Goal: Check status: Check status

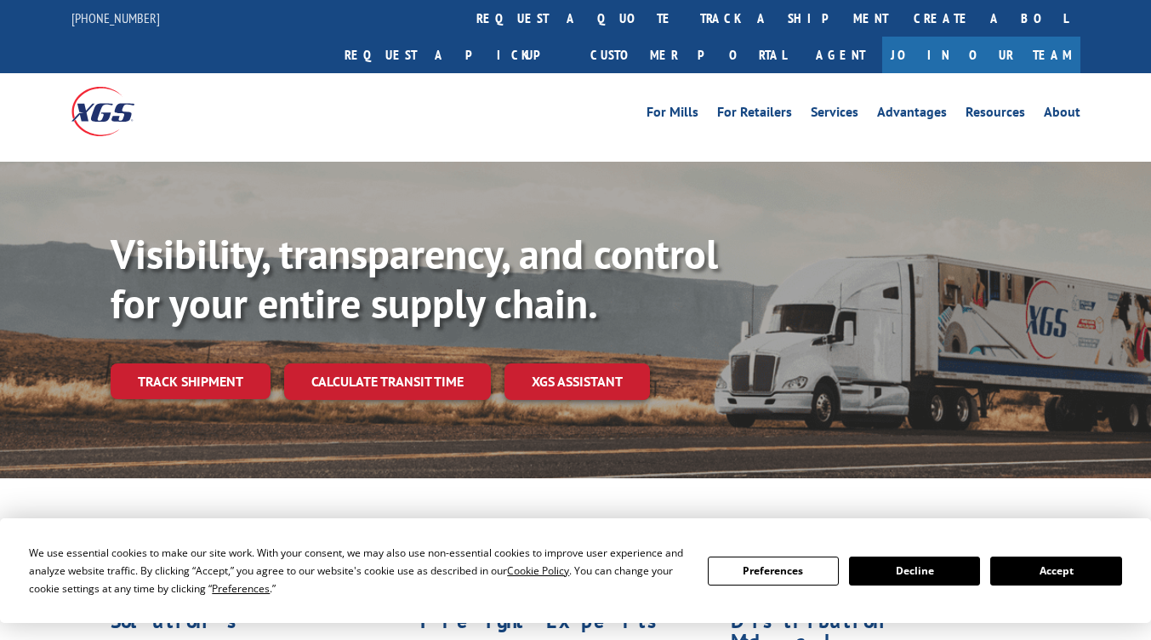
click at [210, 363] on link "Track shipment" at bounding box center [191, 381] width 160 height 36
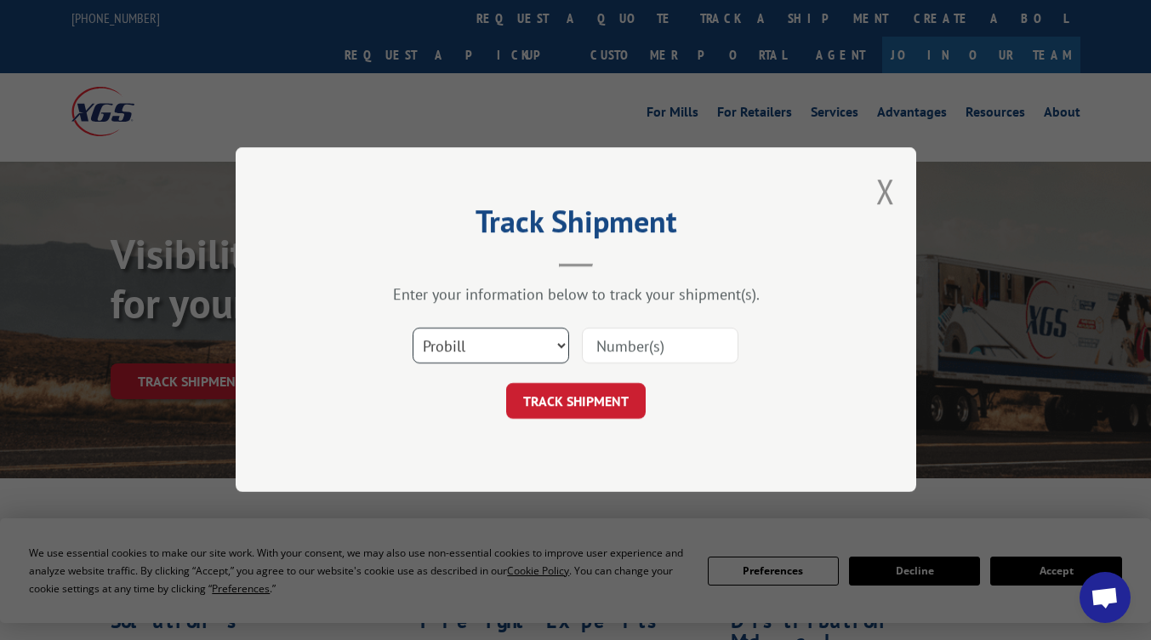
click at [562, 345] on select "Select category... Probill BOL PO" at bounding box center [491, 346] width 157 height 36
select select "bol"
click at [413, 328] on select "Select category... Probill BOL PO" at bounding box center [491, 346] width 157 height 36
click at [633, 342] on input at bounding box center [660, 346] width 157 height 36
type input "5576921"
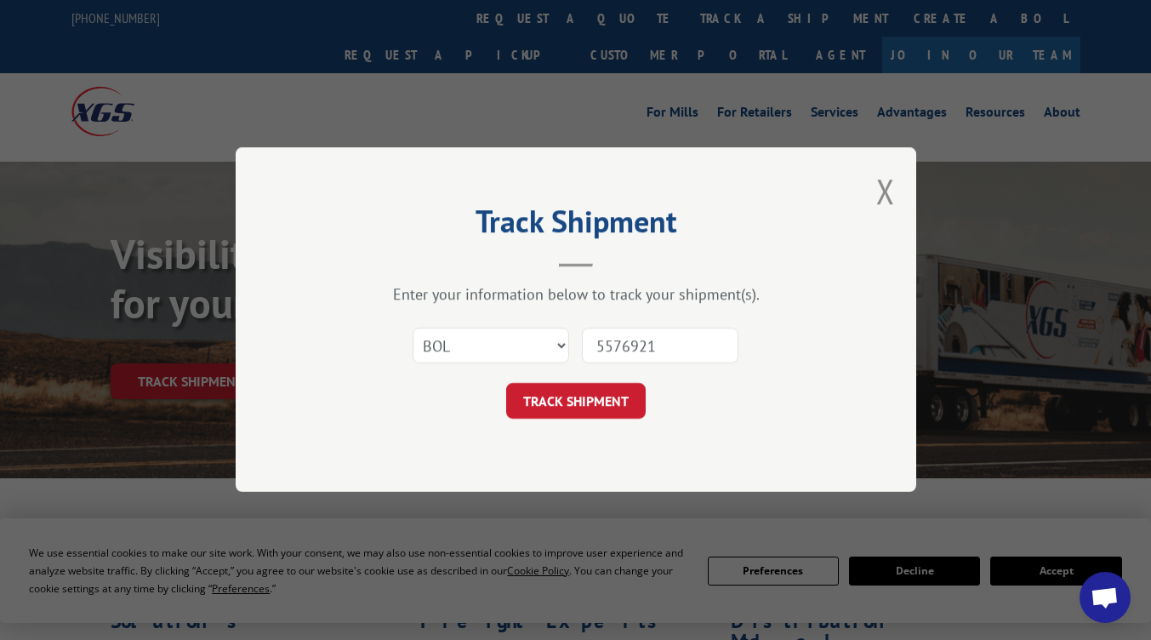
click at [589, 416] on button "TRACK SHIPMENT" at bounding box center [576, 402] width 140 height 36
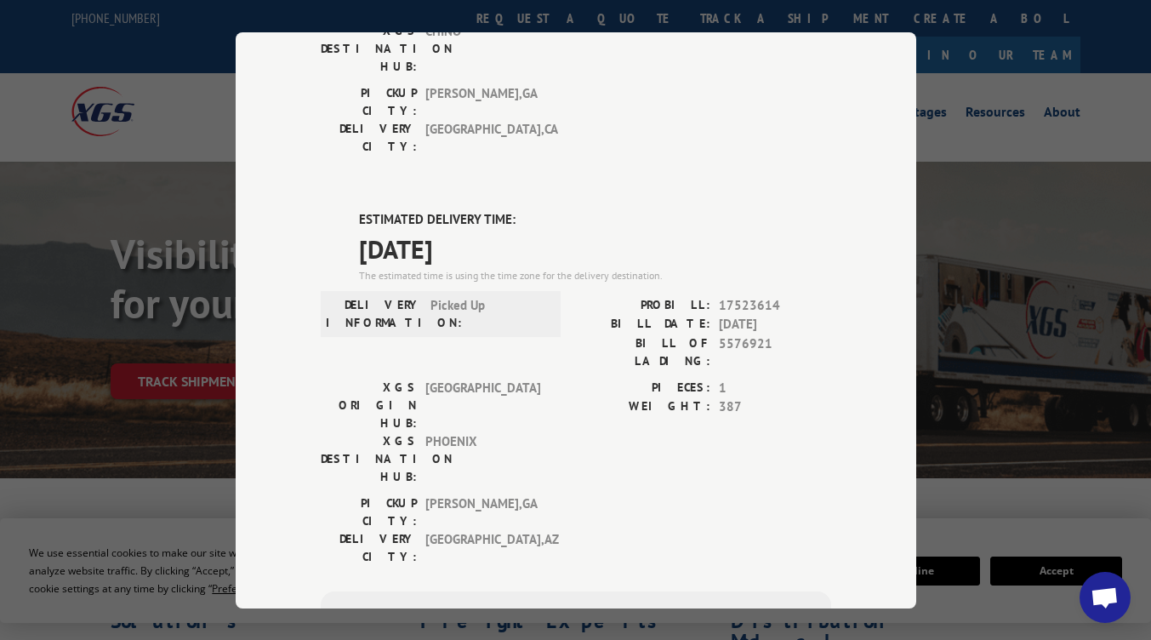
scroll to position [354, 0]
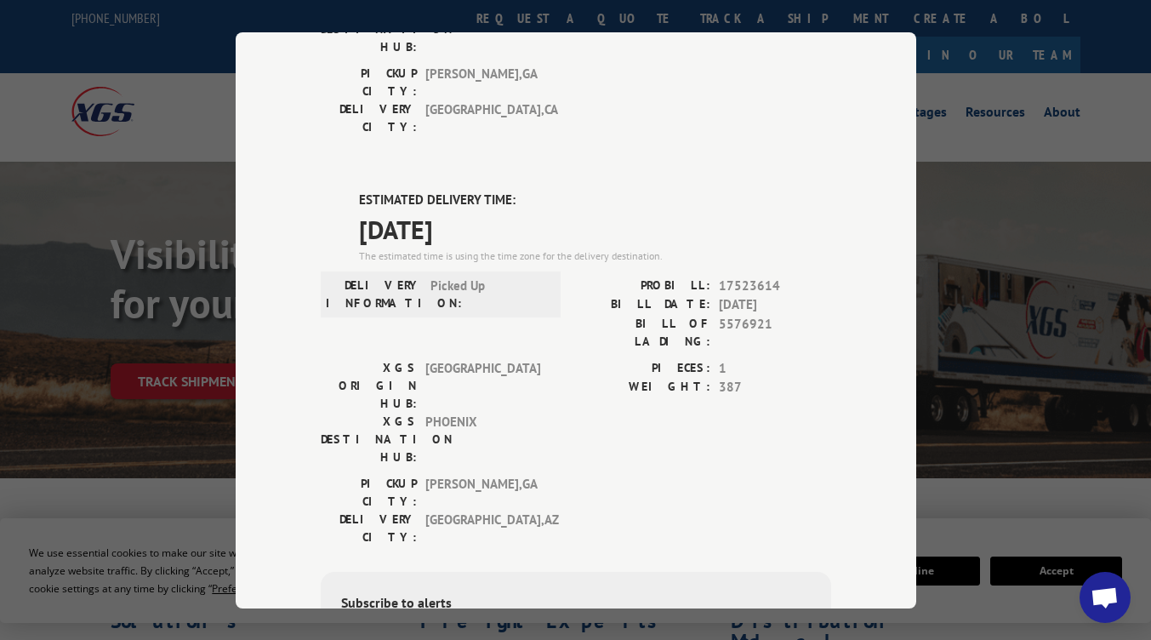
type input "[PHONE_NUMBER]"
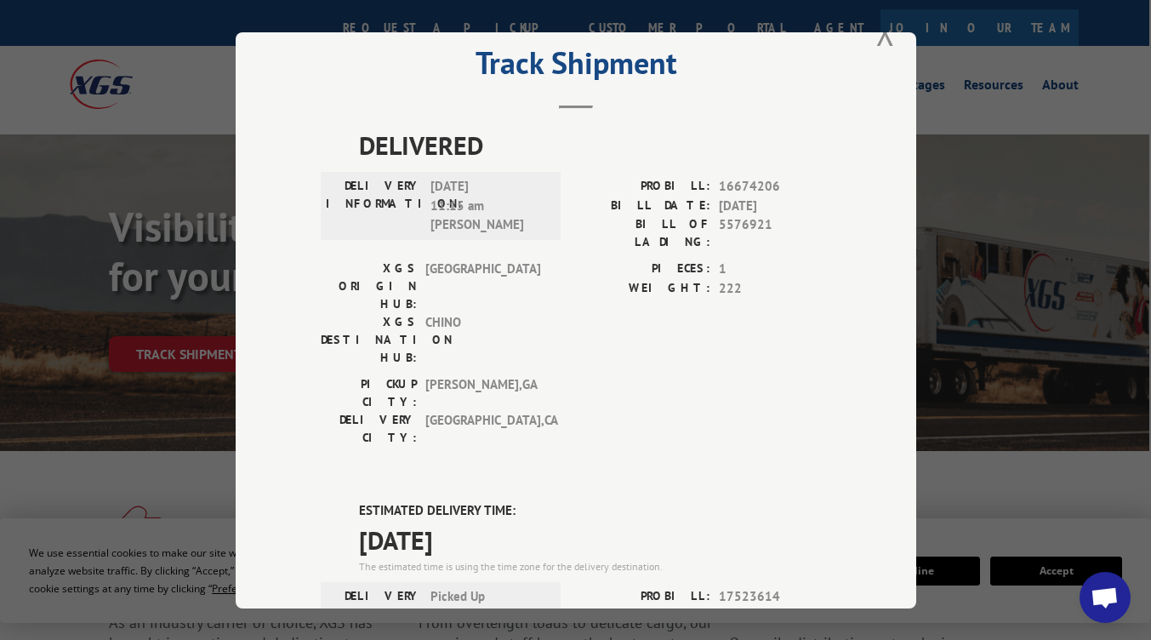
scroll to position [0, 0]
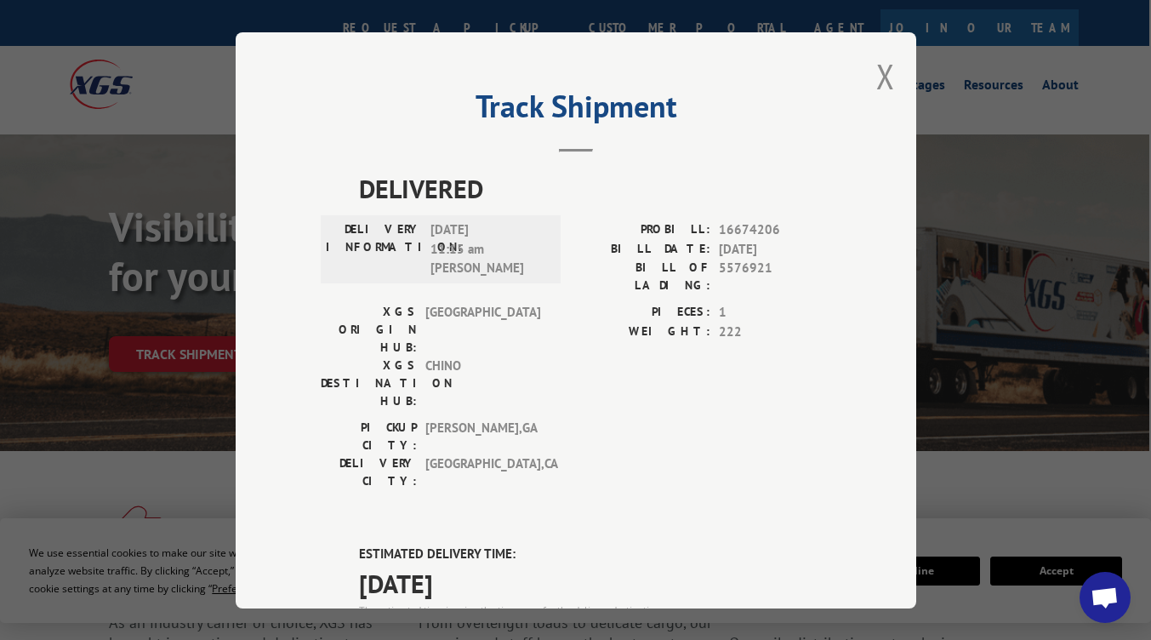
click at [798, 441] on div "DELIVERED DELIVERY INFORMATION: [DATE] 11:15 am [PERSON_NAME] PROBILL: 16674206…" at bounding box center [576, 639] width 510 height 940
click at [796, 439] on div "DELIVERED DELIVERY INFORMATION: [DATE] 11:15 am [PERSON_NAME] PROBILL: 16674206…" at bounding box center [576, 639] width 510 height 940
click at [796, 437] on div "DELIVERED DELIVERY INFORMATION: [DATE] 11:15 am [PERSON_NAME] PROBILL: 16674206…" at bounding box center [576, 639] width 510 height 940
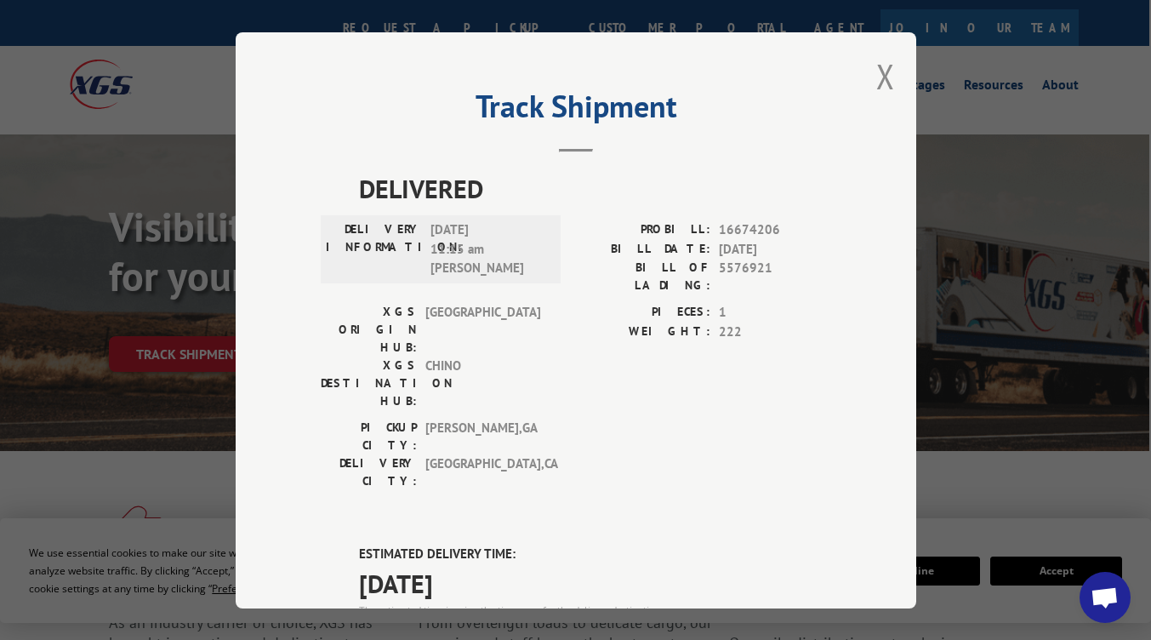
click at [796, 437] on div "DELIVERED DELIVERY INFORMATION: [DATE] 11:15 am [PERSON_NAME] PROBILL: 16674206…" at bounding box center [576, 639] width 510 height 940
click at [799, 436] on div "DELIVERED DELIVERY INFORMATION: [DATE] 11:15 am [PERSON_NAME] PROBILL: 16674206…" at bounding box center [576, 639] width 510 height 940
click at [798, 439] on div "DELIVERED DELIVERY INFORMATION: [DATE] 11:15 am [PERSON_NAME] PROBILL: 16674206…" at bounding box center [576, 639] width 510 height 940
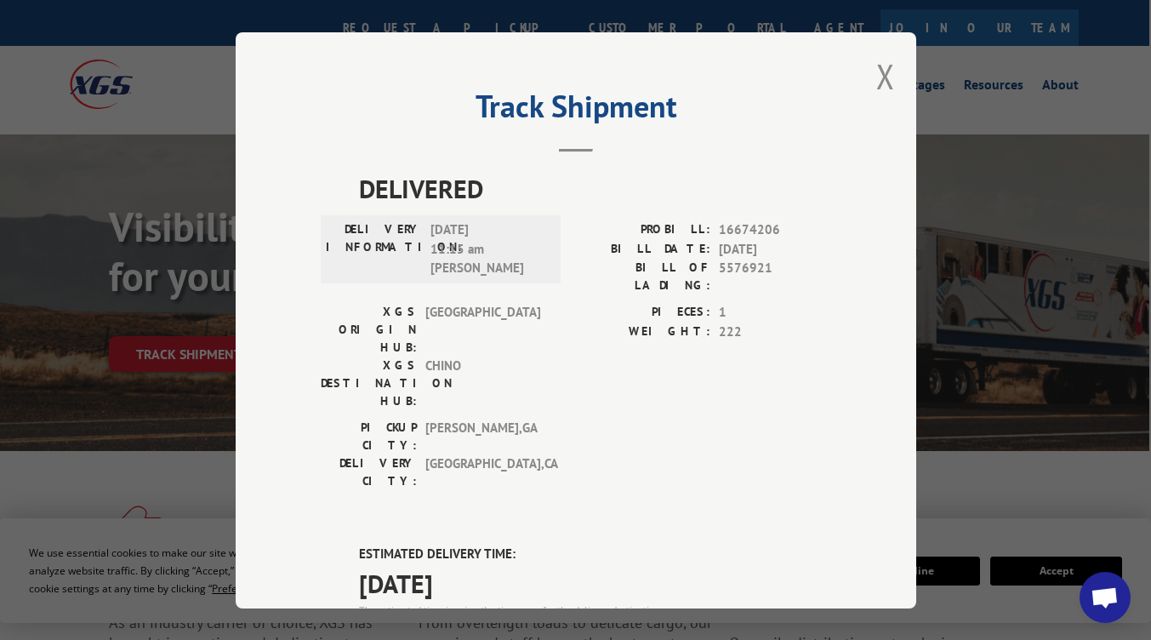
click at [802, 440] on div "DELIVERED DELIVERY INFORMATION: [DATE] 11:15 am [PERSON_NAME] PROBILL: 16674206…" at bounding box center [576, 639] width 510 height 940
click at [797, 437] on div "DELIVERED DELIVERY INFORMATION: [DATE] 11:15 am [PERSON_NAME] PROBILL: 16674206…" at bounding box center [576, 639] width 510 height 940
